Goal: Task Accomplishment & Management: Complete application form

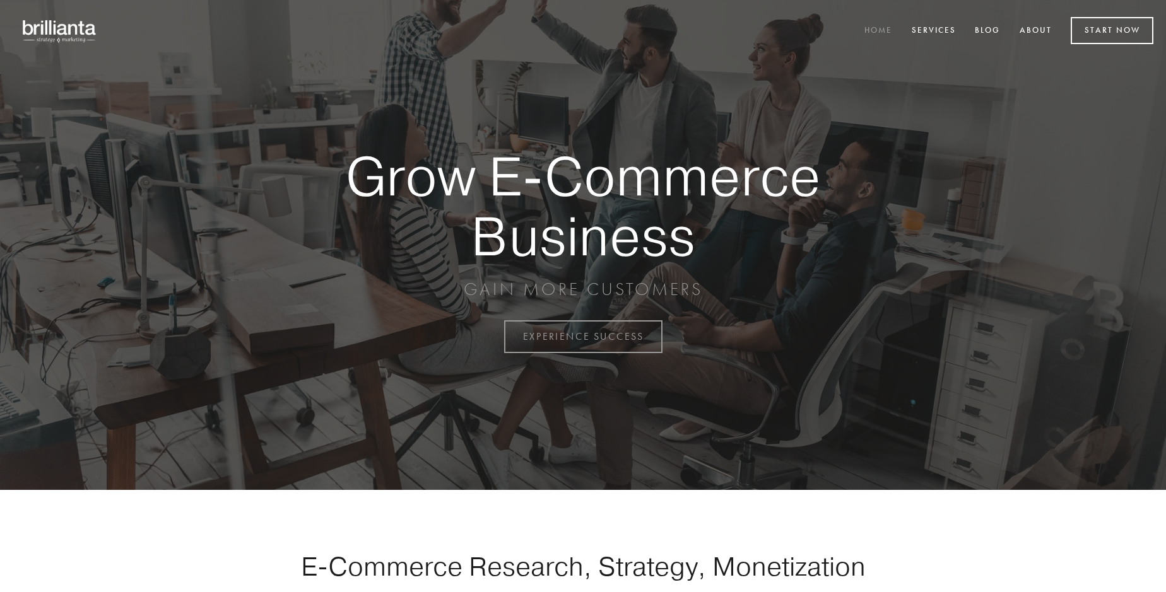
scroll to position [3306, 0]
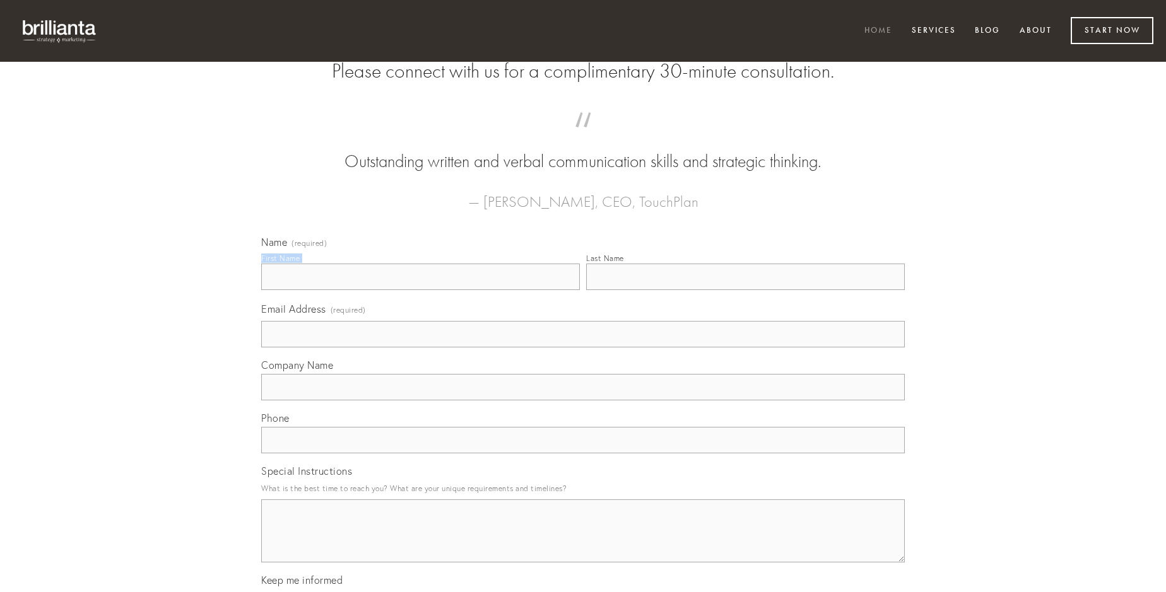
type input "Dr. [PERSON_NAME]"
click at [745, 290] on input "Last Name" at bounding box center [745, 277] width 319 height 26
type input "Dr. [PERSON_NAME]"
click at [583, 348] on input "Email Address (required)" at bounding box center [582, 334] width 643 height 26
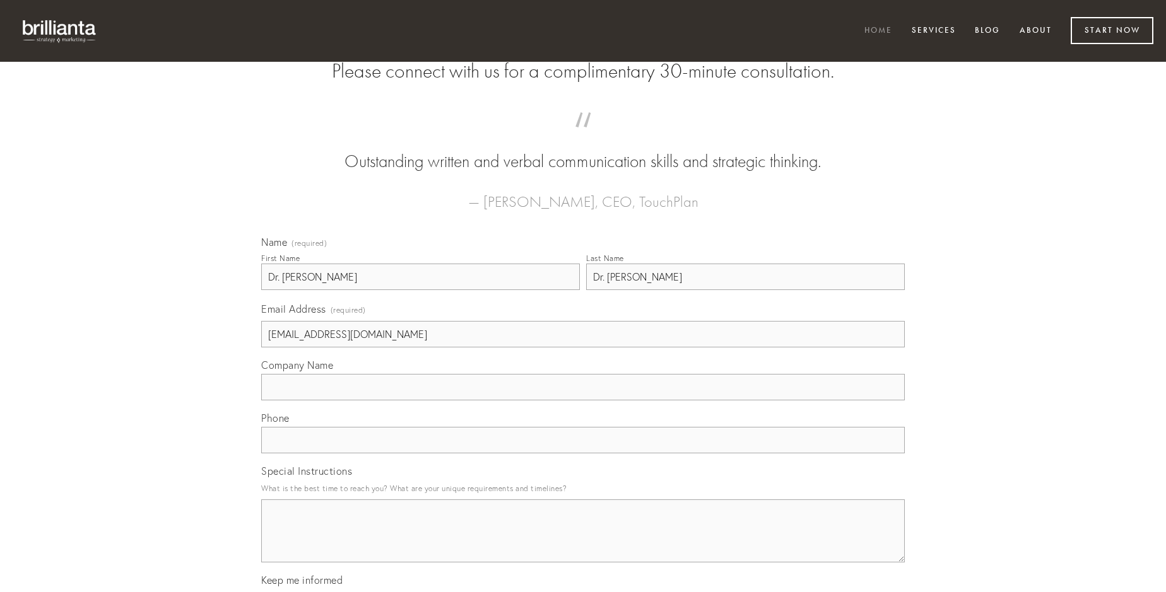
type input "[EMAIL_ADDRESS][DOMAIN_NAME]"
click at [583, 401] on input "Company Name" at bounding box center [582, 387] width 643 height 26
type input "amiculum"
click at [583, 453] on input "text" at bounding box center [582, 440] width 643 height 26
click at [583, 542] on textarea "Special Instructions" at bounding box center [582, 531] width 643 height 63
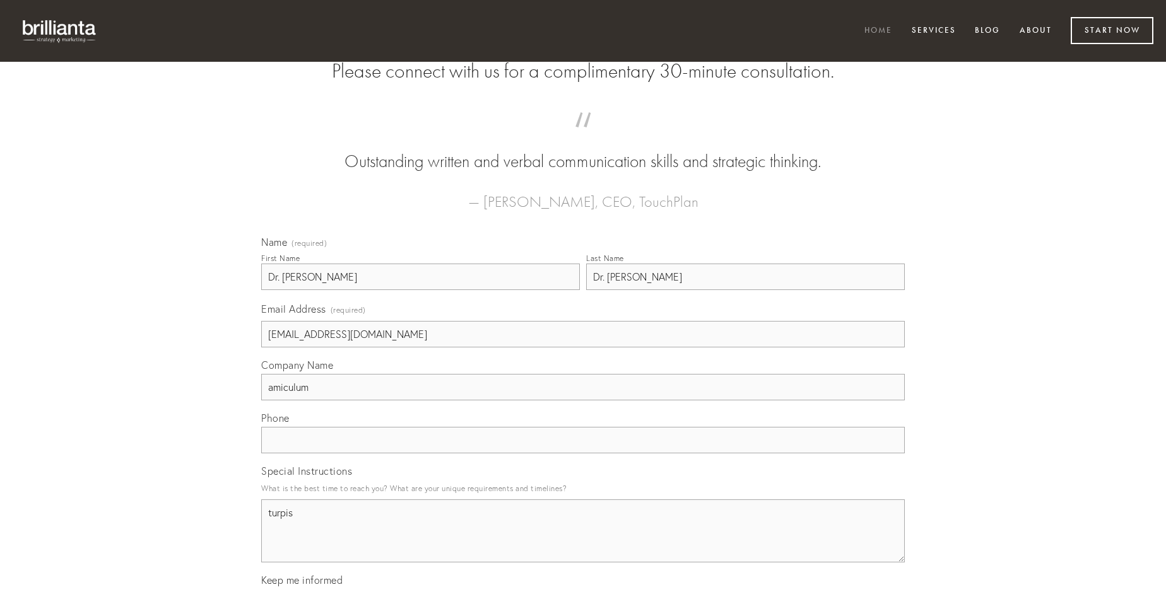
type textarea "turpis"
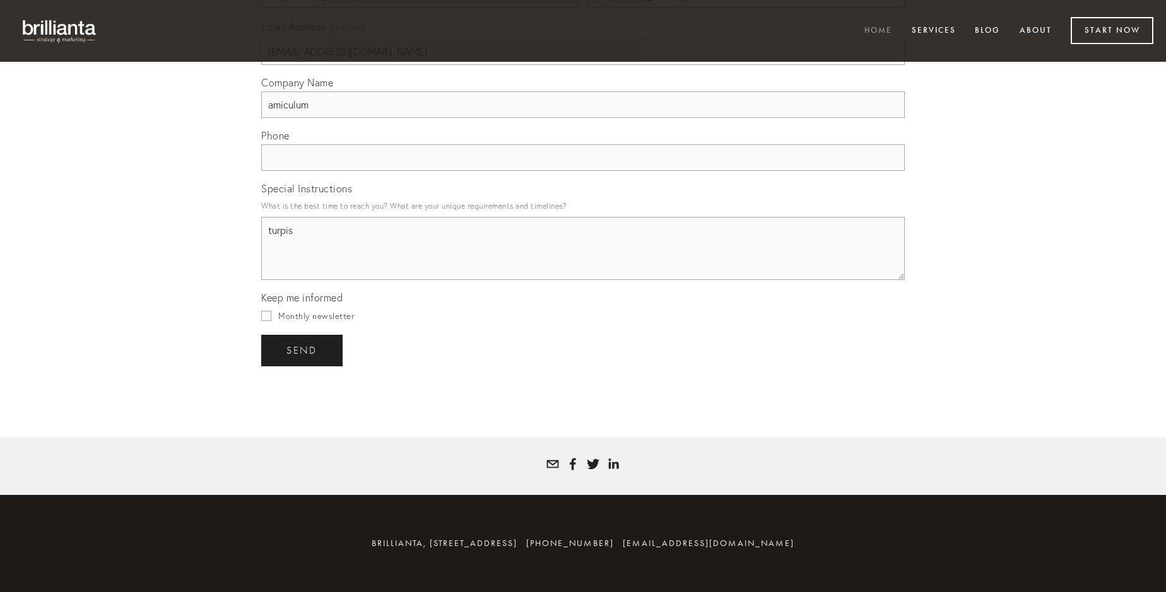
click at [303, 350] on span "send" at bounding box center [301, 350] width 31 height 11
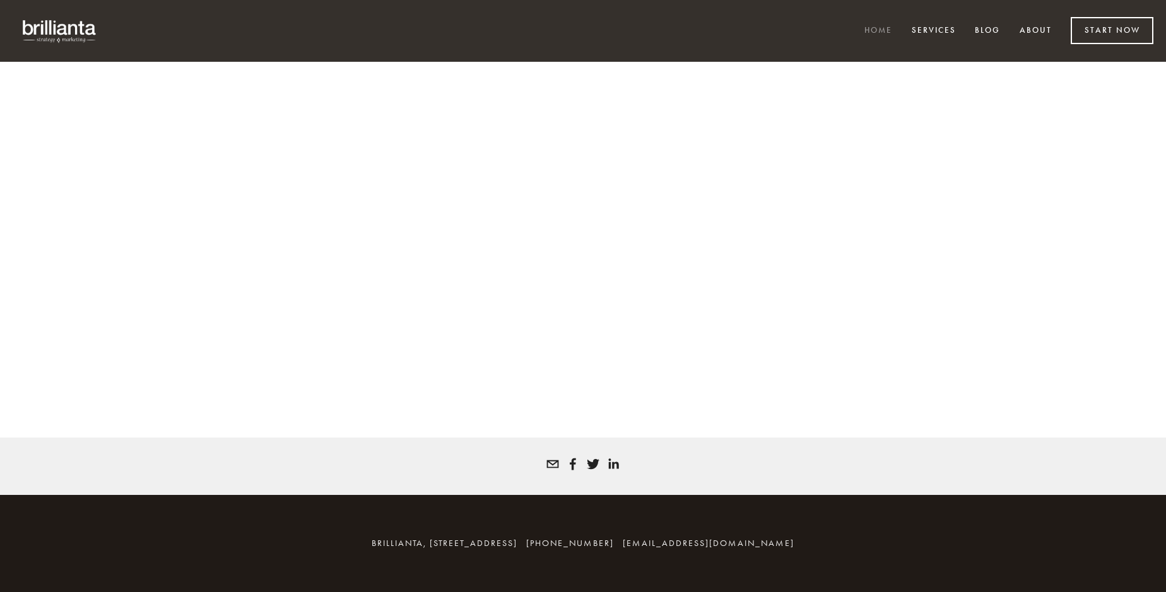
scroll to position [3289, 0]
